Goal: Transaction & Acquisition: Purchase product/service

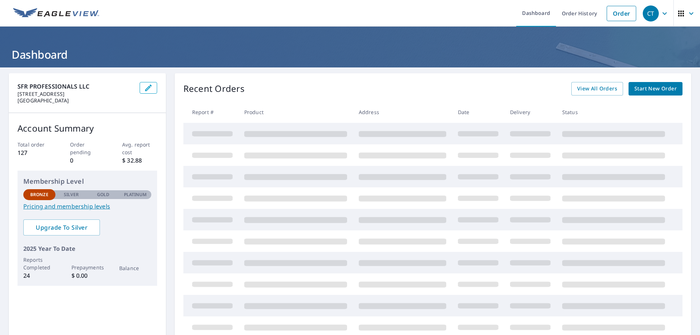
click at [0, 292] on div "SFR PROFESSIONALS LLC [STREET_ADDRESS] Account Summary Total order 127 Order pe…" at bounding box center [350, 239] width 700 height 344
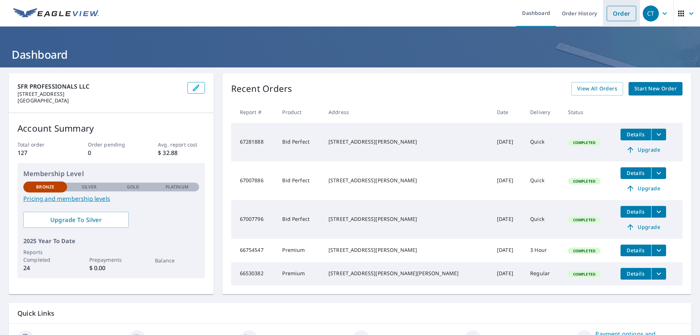
click at [607, 18] on link "Order" at bounding box center [622, 13] width 30 height 15
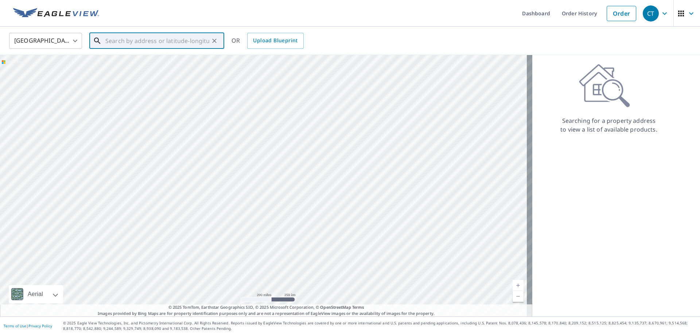
paste input "[STREET_ADDRESS]"
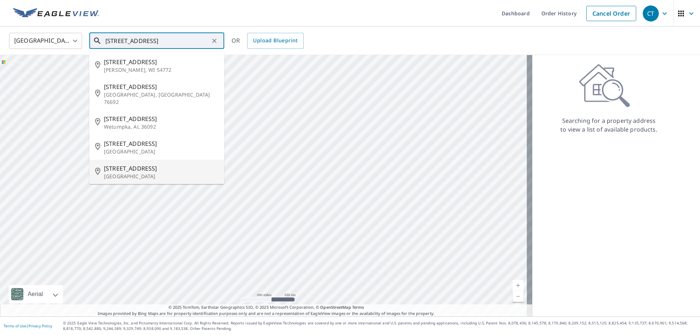
click at [144, 164] on span "[STREET_ADDRESS]" at bounding box center [161, 168] width 115 height 9
type input "[STREET_ADDRESS][PERSON_NAME]"
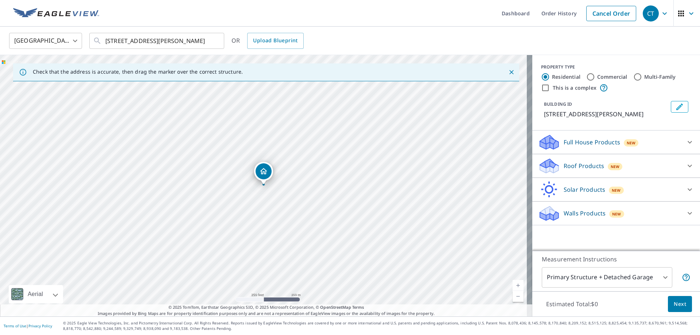
click at [580, 163] on p "Roof Products" at bounding box center [584, 166] width 40 height 9
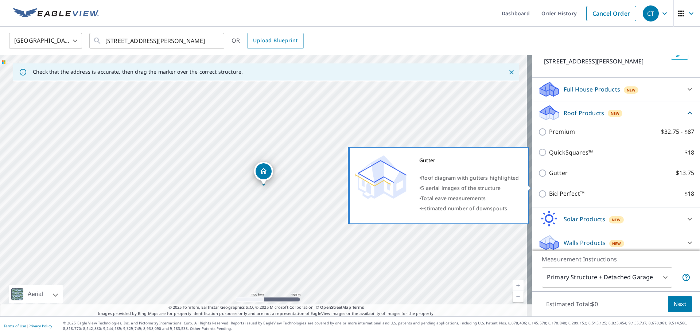
scroll to position [57, 0]
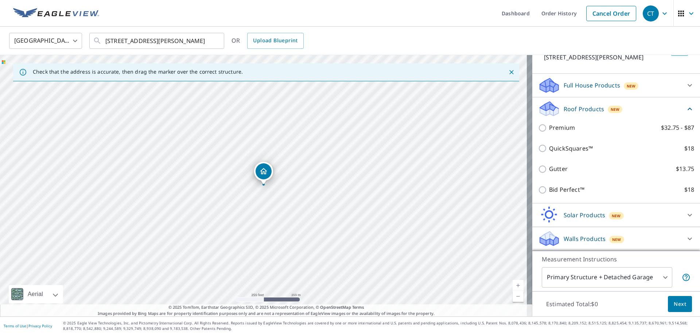
click at [564, 156] on div "QuickSquares™ $18" at bounding box center [616, 148] width 156 height 21
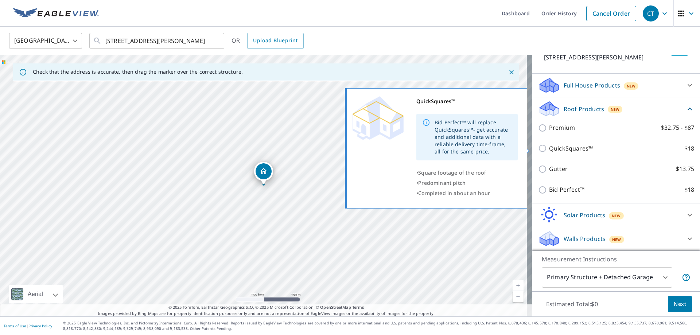
click at [564, 152] on p "QuickSquares™" at bounding box center [571, 148] width 44 height 9
click at [549, 152] on input "QuickSquares™ $18" at bounding box center [543, 148] width 11 height 9
checkbox input "true"
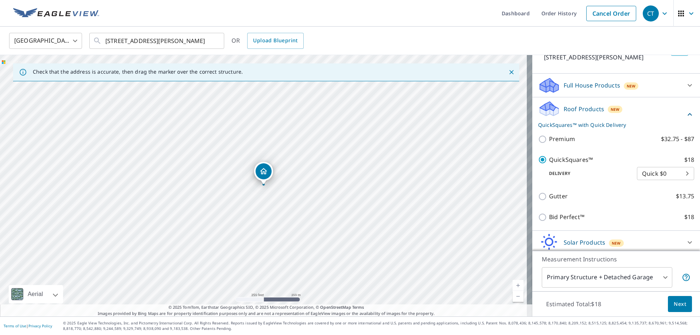
click at [679, 304] on span "Next" at bounding box center [680, 304] width 12 height 9
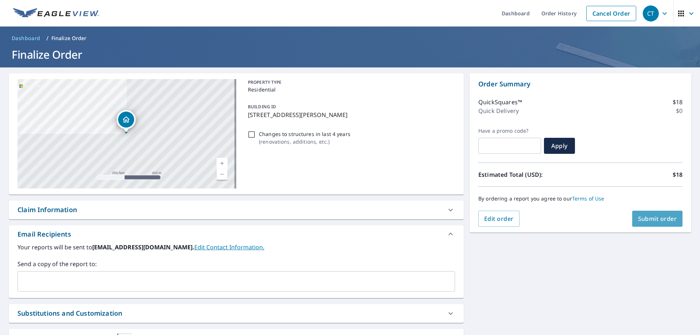
click at [656, 224] on button "Submit order" at bounding box center [658, 219] width 51 height 16
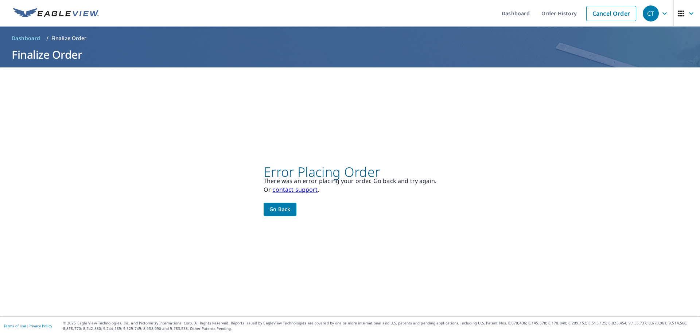
click at [277, 207] on span "Go back" at bounding box center [280, 209] width 21 height 9
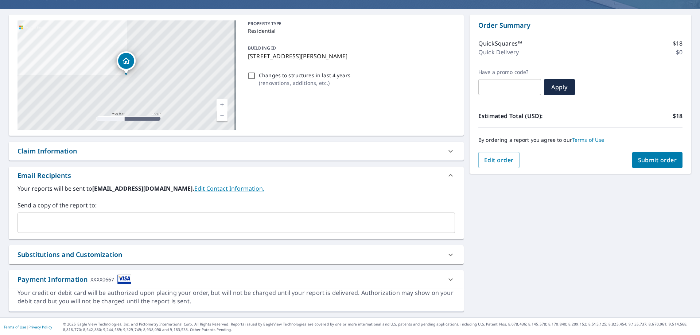
scroll to position [60, 0]
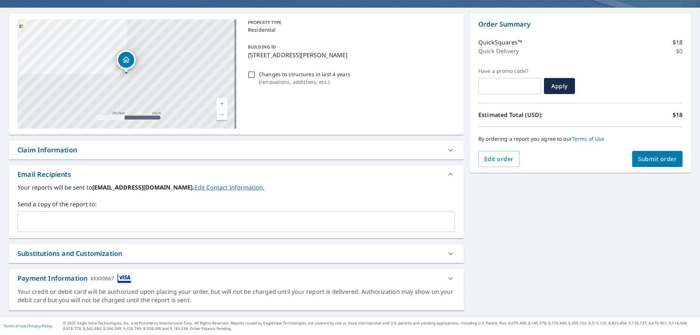
click at [447, 277] on icon at bounding box center [451, 278] width 9 height 9
